Goal: Task Accomplishment & Management: Use online tool/utility

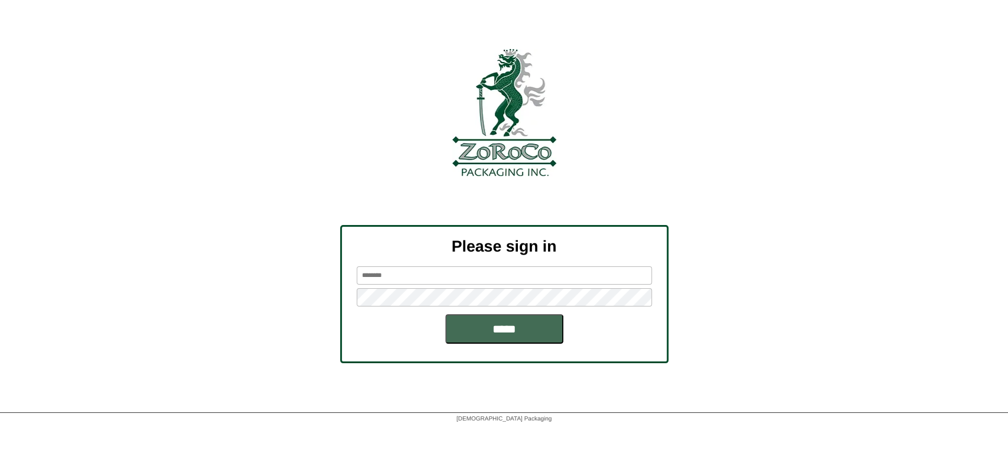
type input "********"
click at [520, 334] on input "*****" at bounding box center [504, 329] width 118 height 30
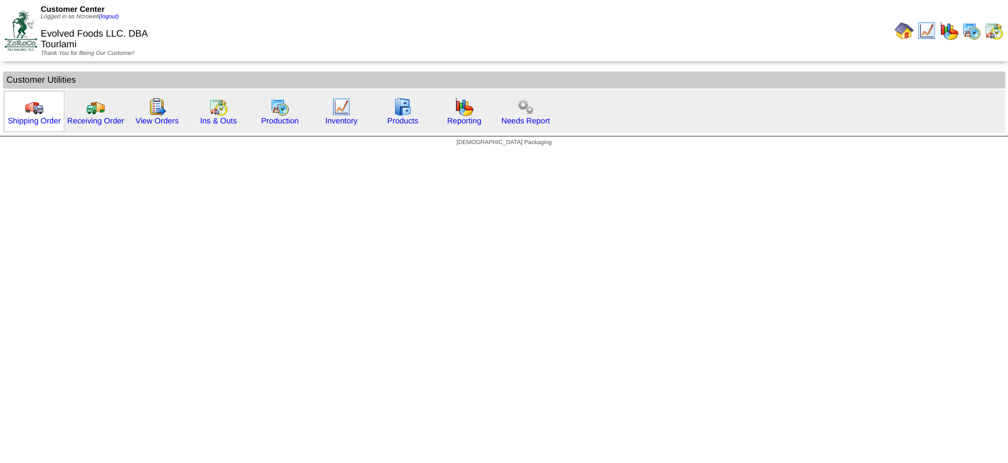
click at [32, 112] on img at bounding box center [34, 106] width 19 height 19
